Goal: Information Seeking & Learning: Find contact information

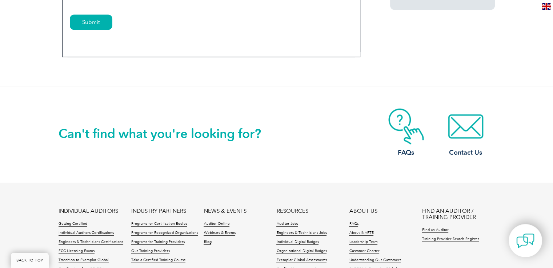
scroll to position [594, 0]
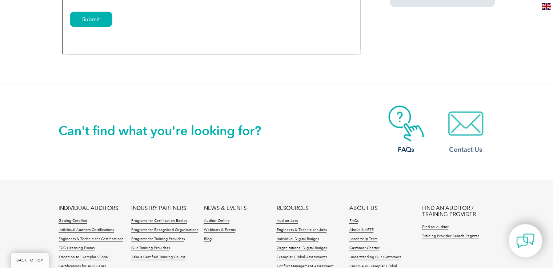
click at [473, 135] on img at bounding box center [465, 123] width 58 height 36
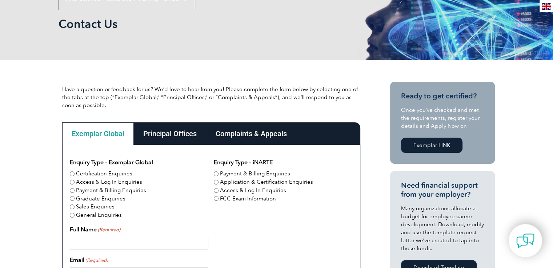
scroll to position [109, 0]
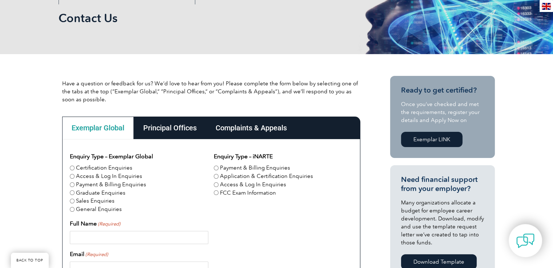
click at [170, 128] on div "Principal Offices" at bounding box center [170, 128] width 72 height 23
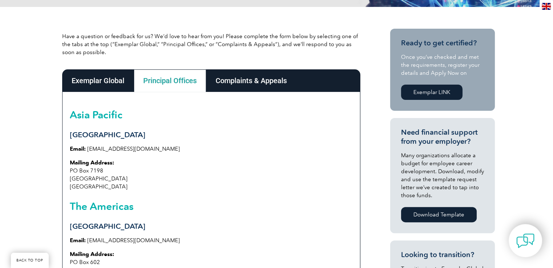
scroll to position [218, 0]
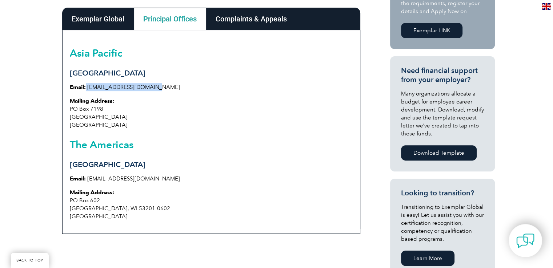
drag, startPoint x: 156, startPoint y: 85, endPoint x: 86, endPoint y: 83, distance: 69.4
click at [86, 83] on p "Email: [EMAIL_ADDRESS][DOMAIN_NAME]" at bounding box center [211, 87] width 283 height 8
